Goal: Transaction & Acquisition: Purchase product/service

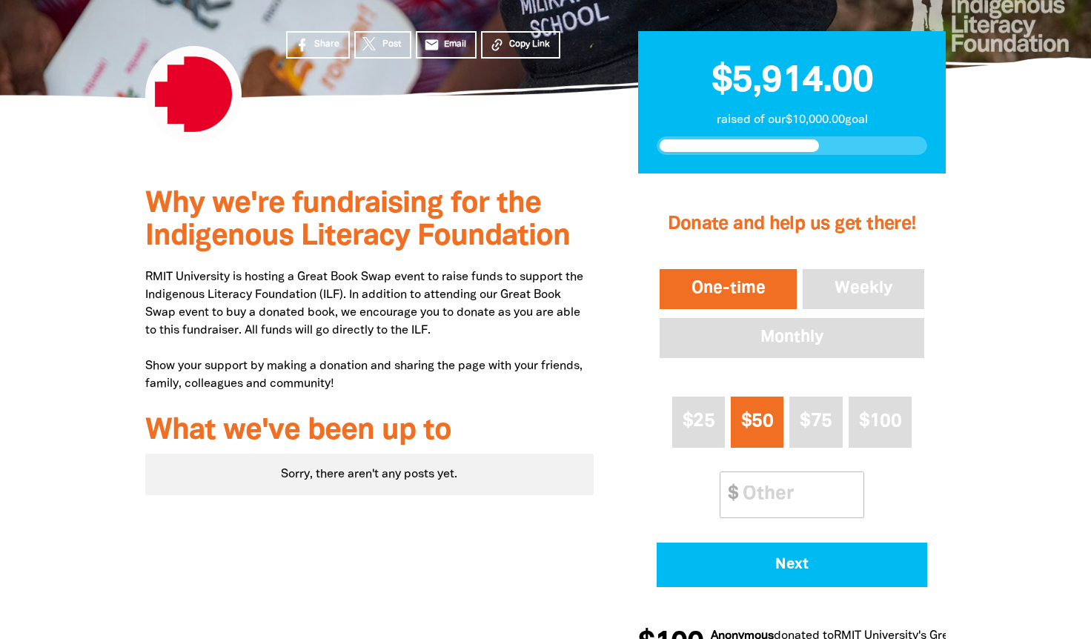
scroll to position [360, 0]
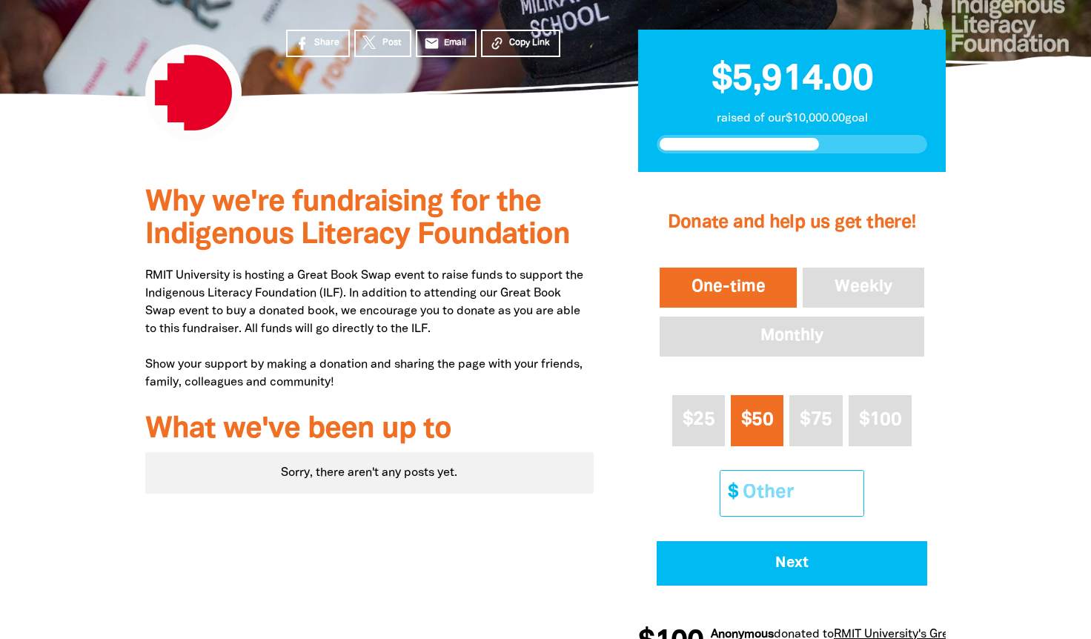
click at [769, 491] on input "Other Amount" at bounding box center [797, 493] width 131 height 45
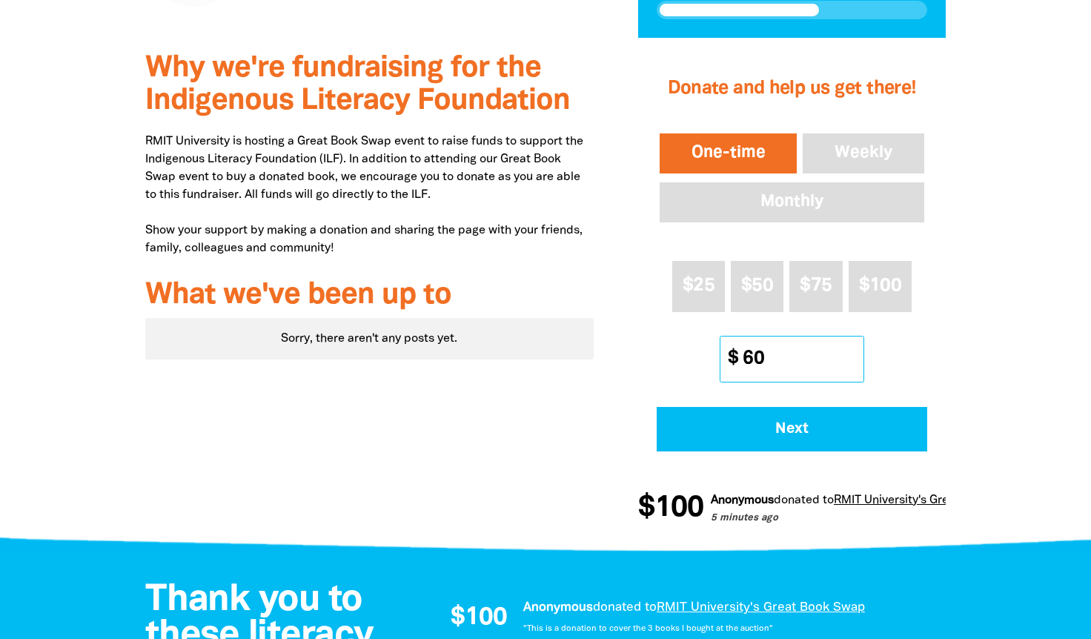
scroll to position [502, 0]
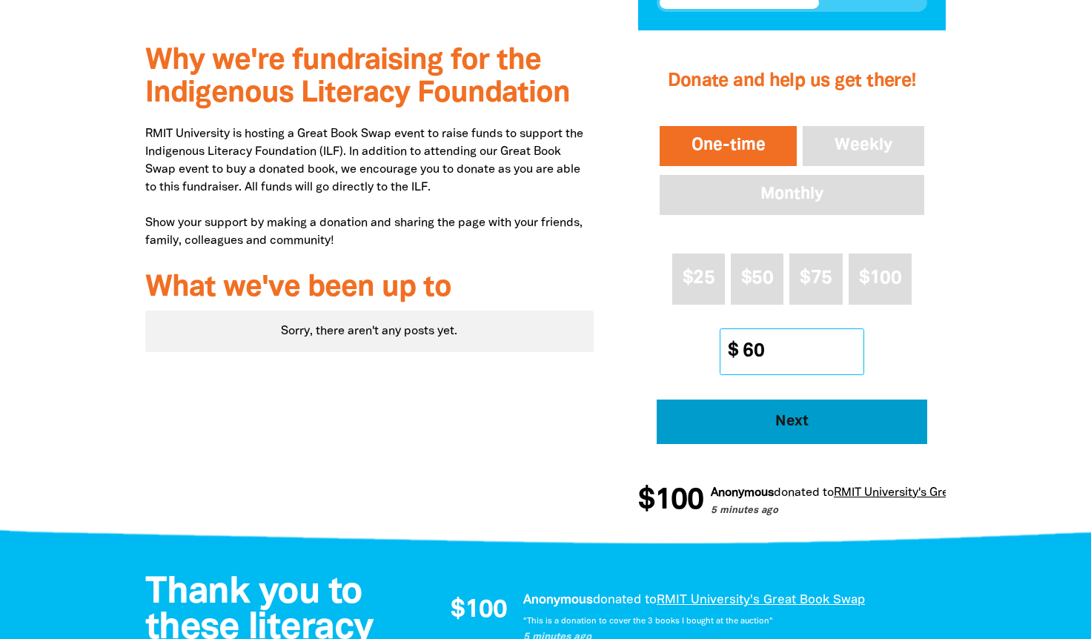
type input "60"
click at [764, 420] on span "Next" at bounding box center [792, 421] width 230 height 15
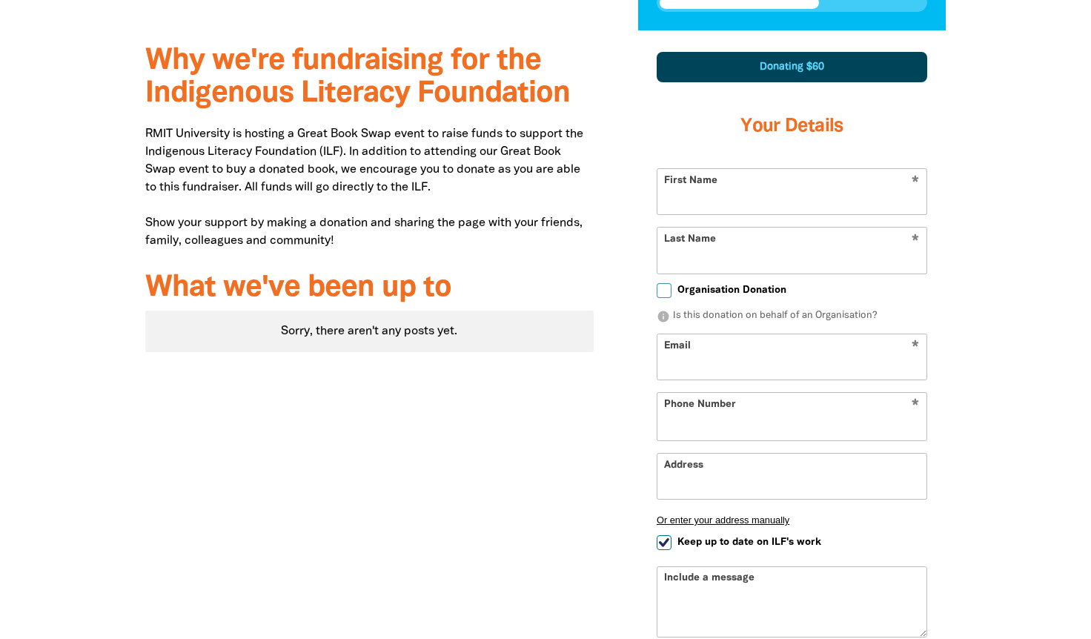
scroll to position [516, 0]
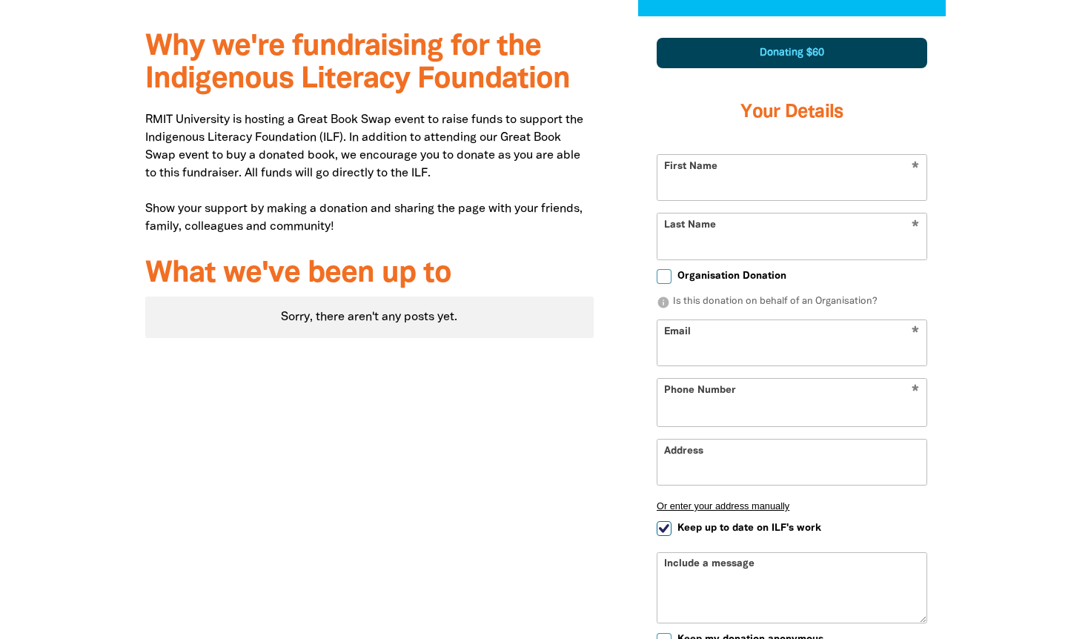
select select "AU"
click at [689, 190] on input "First Name" at bounding box center [791, 177] width 269 height 45
type input "[PERSON_NAME]"
type input "[PERSON_NAME][EMAIL_ADDRESS][PERSON_NAME][DOMAIN_NAME]"
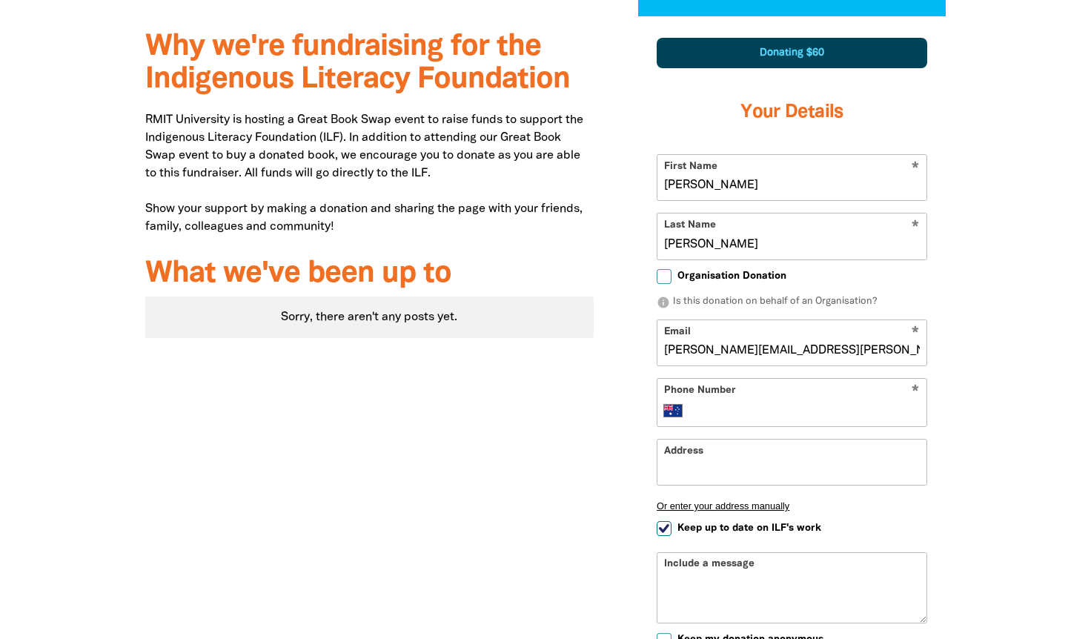
type input "[PHONE_NUMBER]"
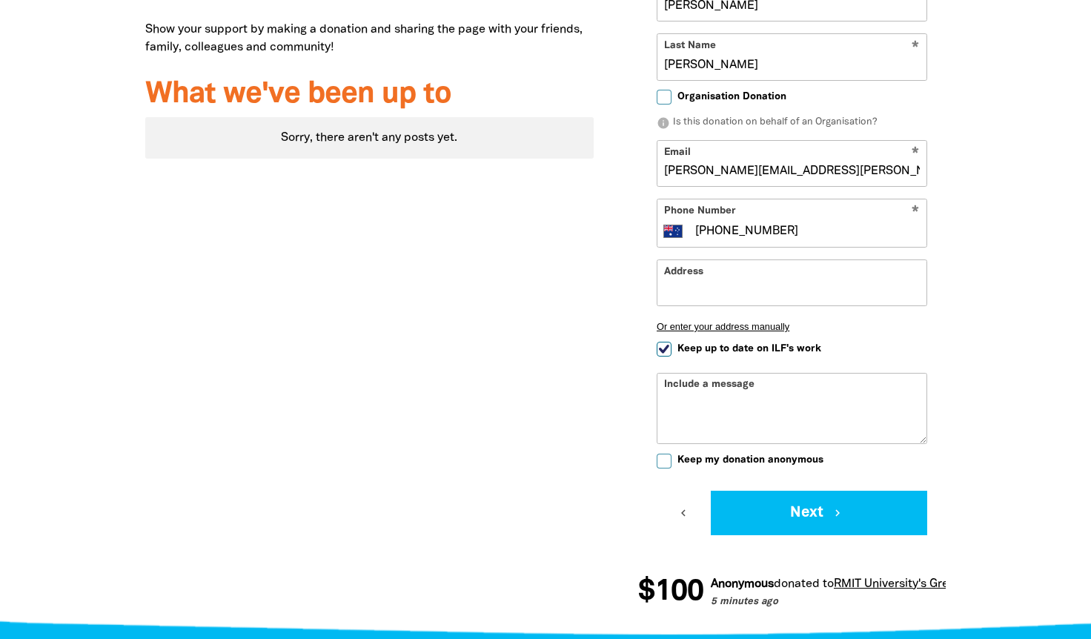
scroll to position [696, 0]
click at [701, 299] on input "Address" at bounding box center [791, 281] width 269 height 45
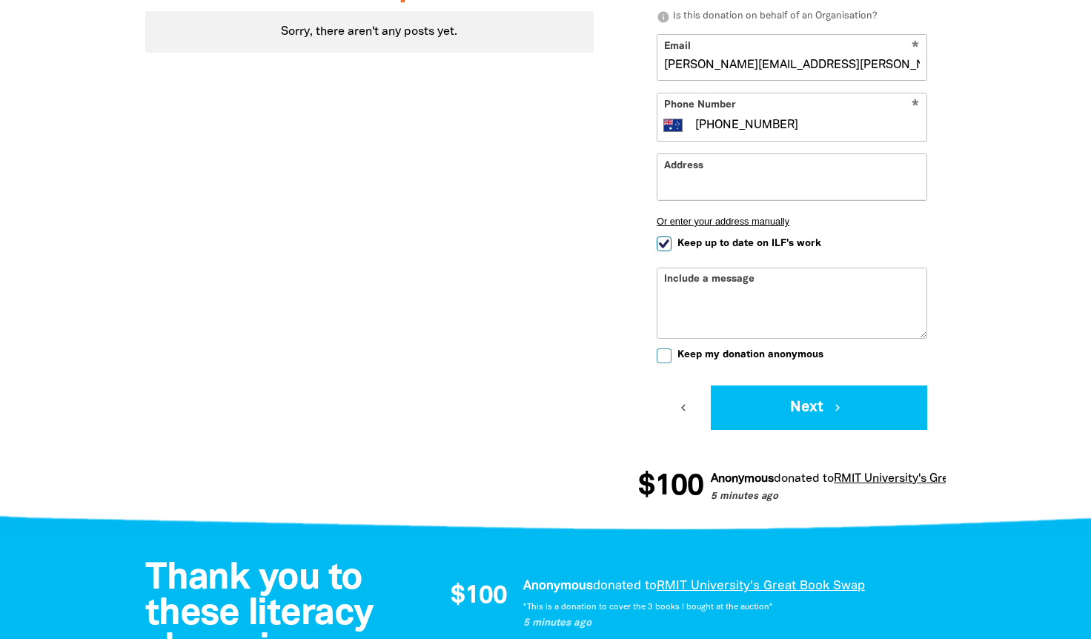
scroll to position [802, 0]
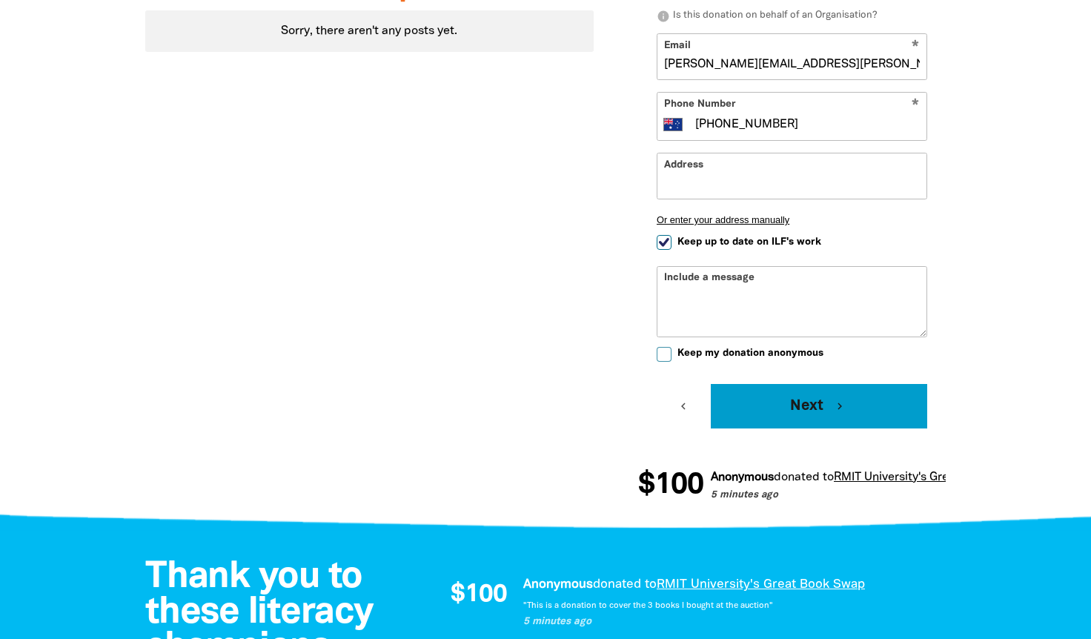
click at [780, 395] on button "Next chevron_right" at bounding box center [819, 406] width 216 height 44
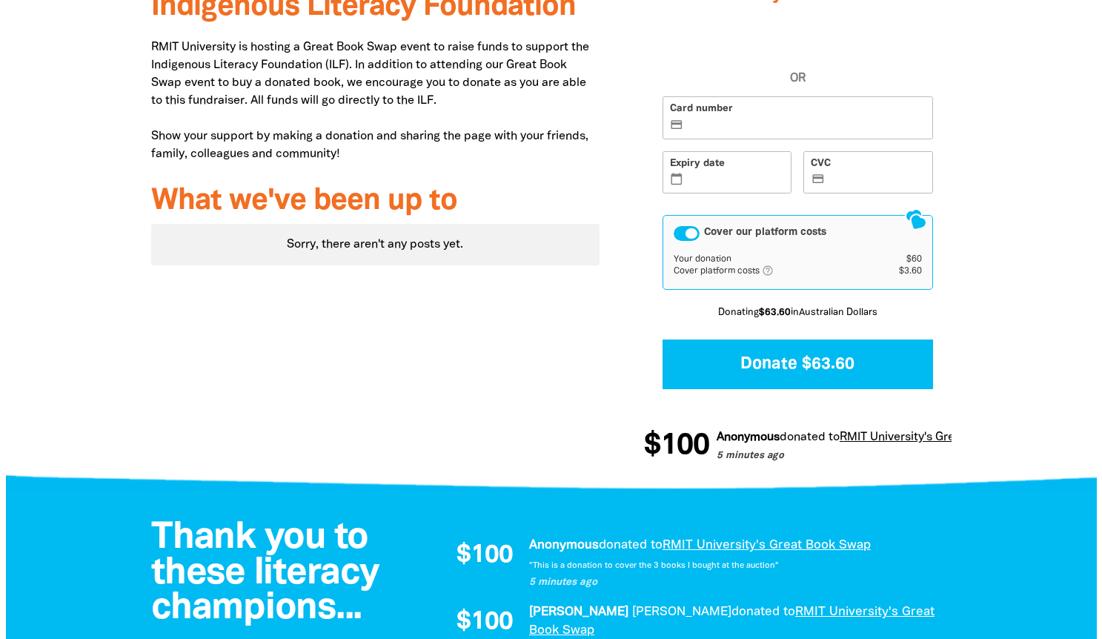
scroll to position [445, 0]
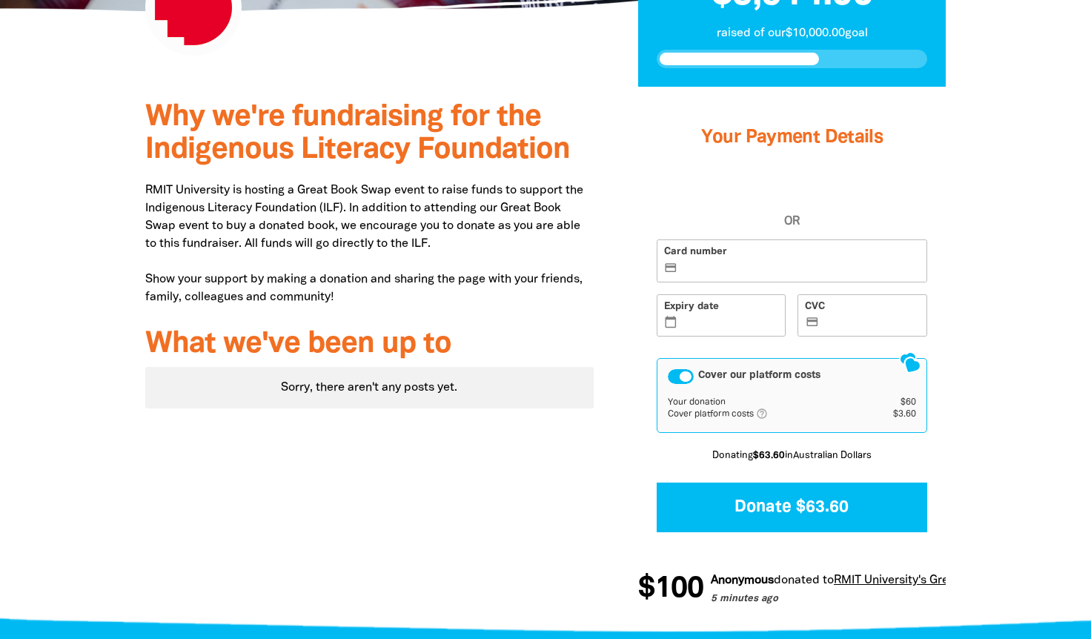
click at [707, 285] on div "Card number credit_card Expiry date calendar_today CVC credit_card" at bounding box center [792, 293] width 282 height 109
click at [706, 275] on label "Card number credit_card" at bounding box center [792, 260] width 271 height 43
click at [706, 262] on input "Card number credit_card" at bounding box center [800, 262] width 239 height 1
drag, startPoint x: 706, startPoint y: 273, endPoint x: 674, endPoint y: 260, distance: 33.6
click at [674, 260] on label "Card number credit_card" at bounding box center [792, 260] width 271 height 43
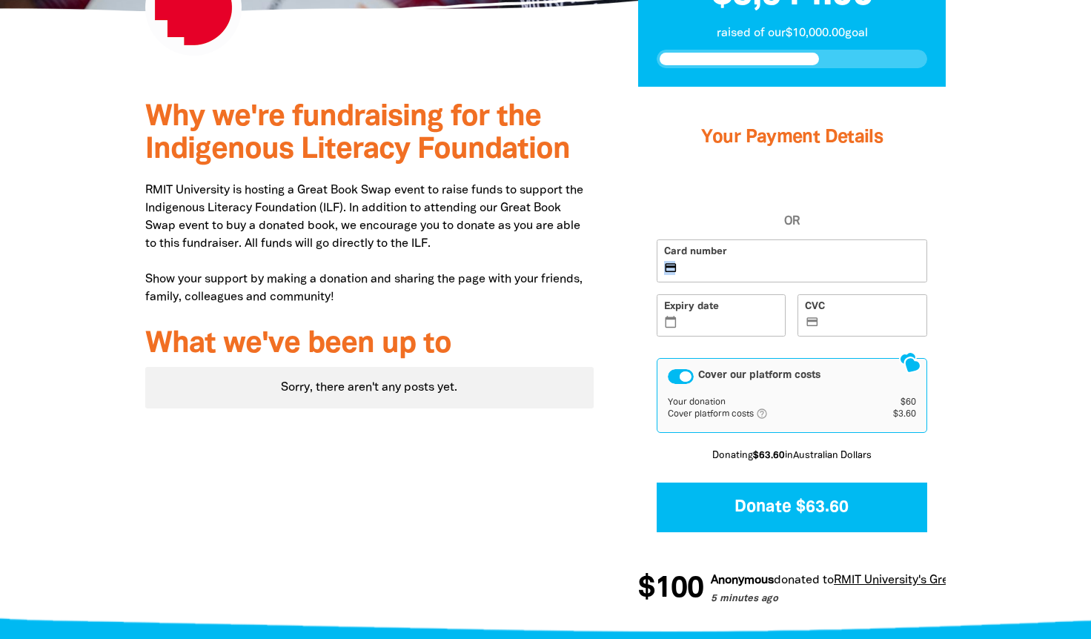
click at [681, 262] on input "Card number credit_card" at bounding box center [800, 262] width 239 height 1
click at [697, 317] on iframe at bounding box center [730, 323] width 98 height 13
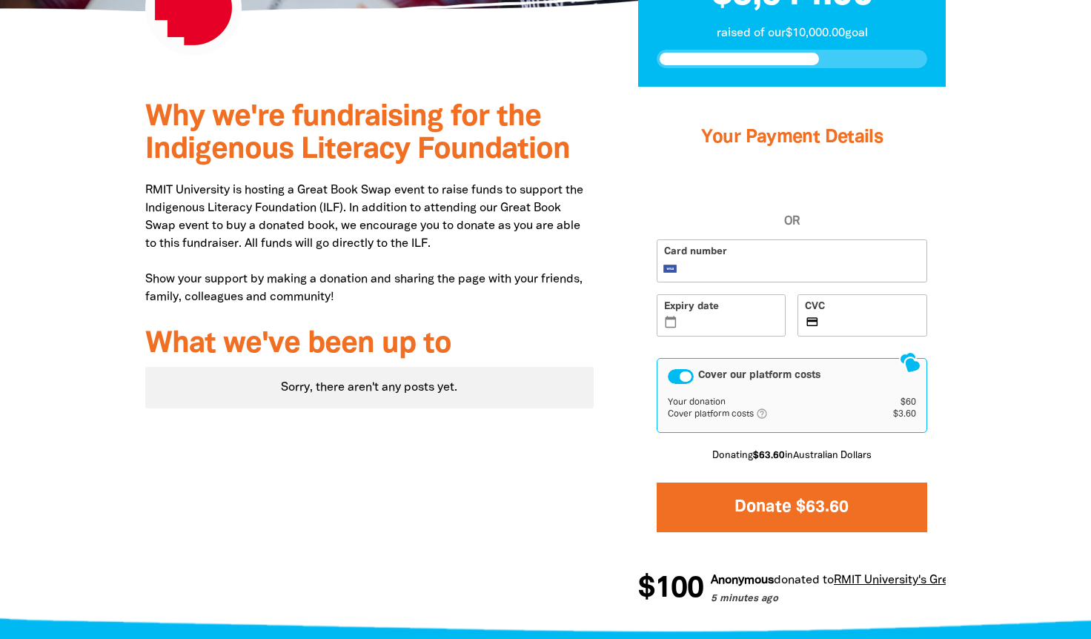
click at [771, 507] on button "Donate $63.60" at bounding box center [792, 507] width 271 height 50
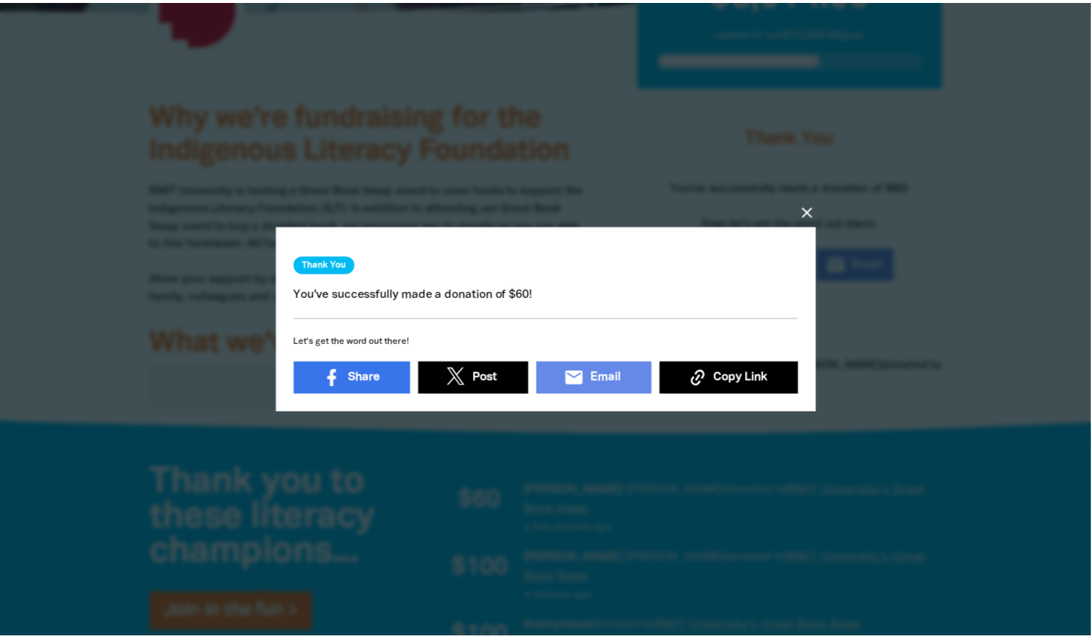
scroll to position [4, 0]
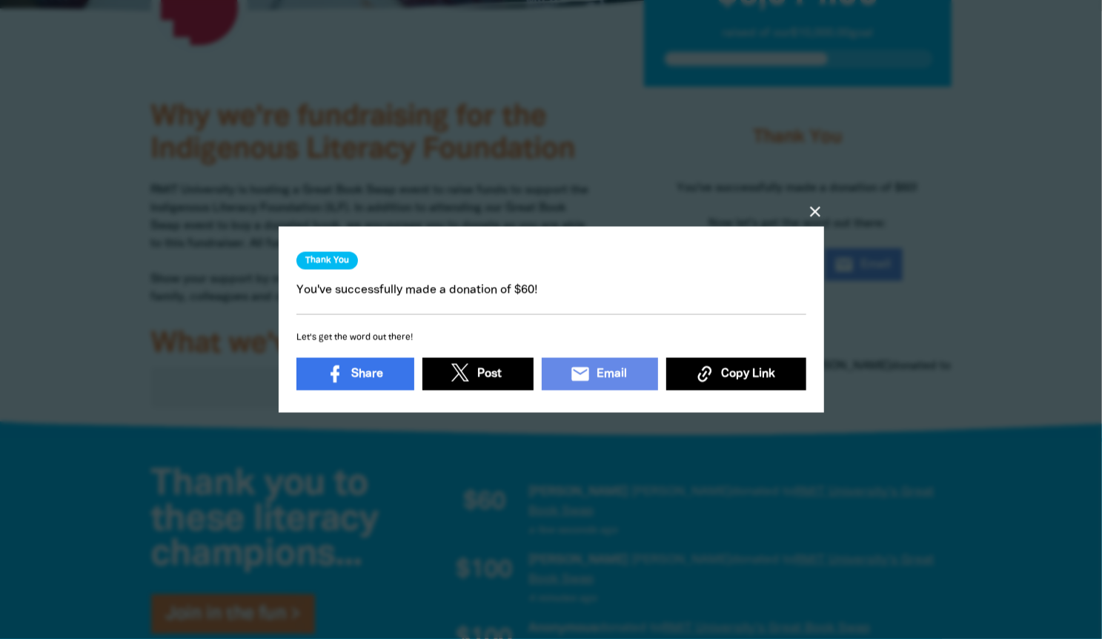
click at [817, 204] on icon "close" at bounding box center [815, 212] width 18 height 18
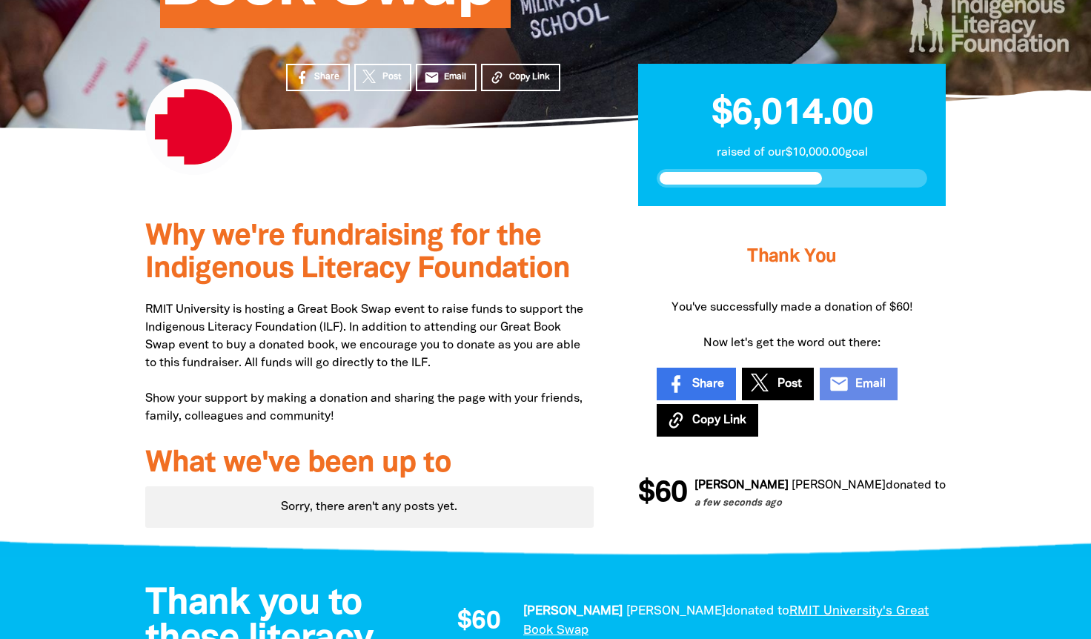
scroll to position [327, 0]
